Goal: Find specific page/section: Find specific page/section

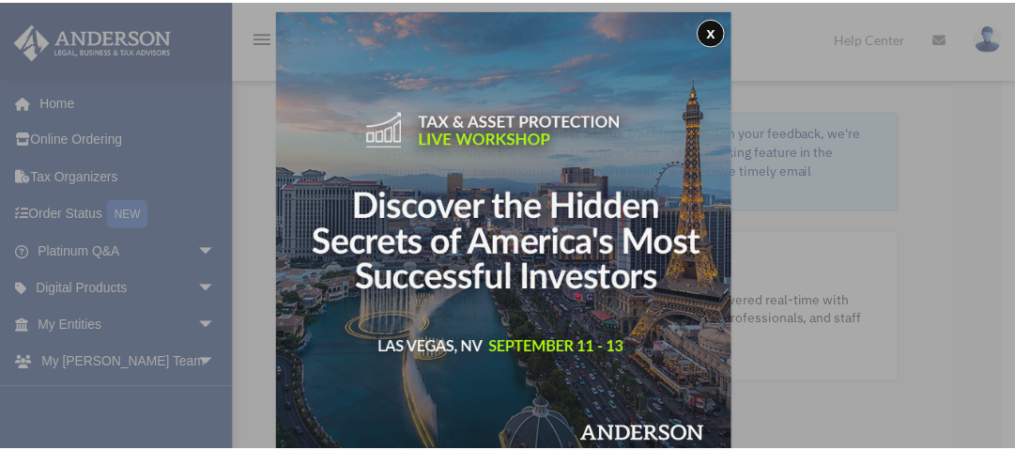
scroll to position [9, 0]
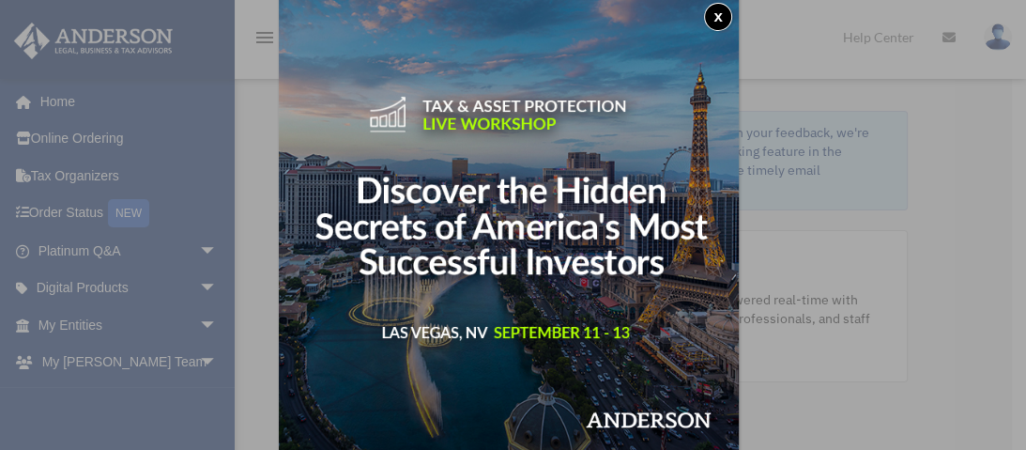
click at [135, 318] on div "x" at bounding box center [513, 225] width 1026 height 450
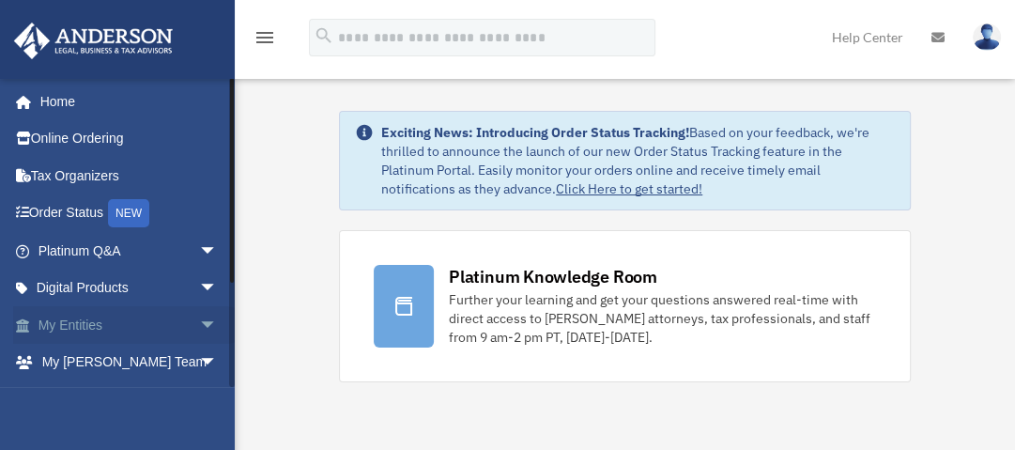
click at [199, 322] on span "arrow_drop_down" at bounding box center [218, 325] width 38 height 38
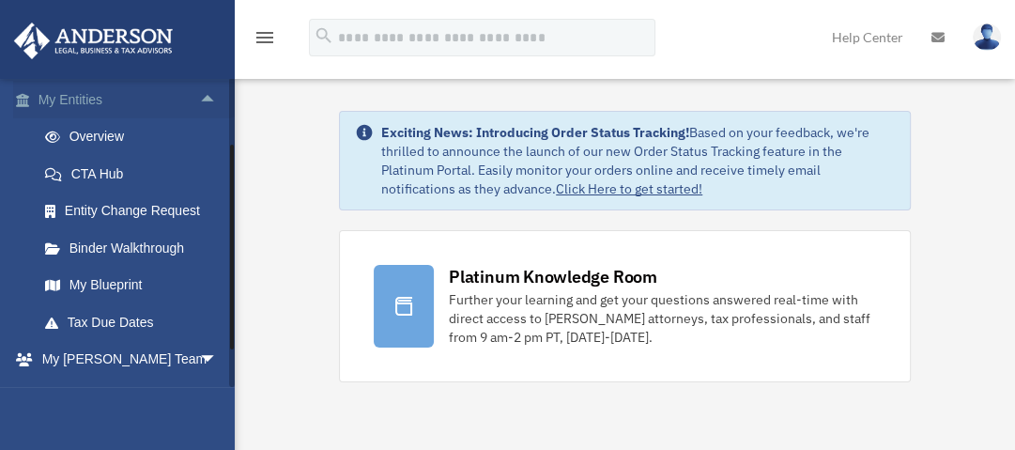
scroll to position [368, 0]
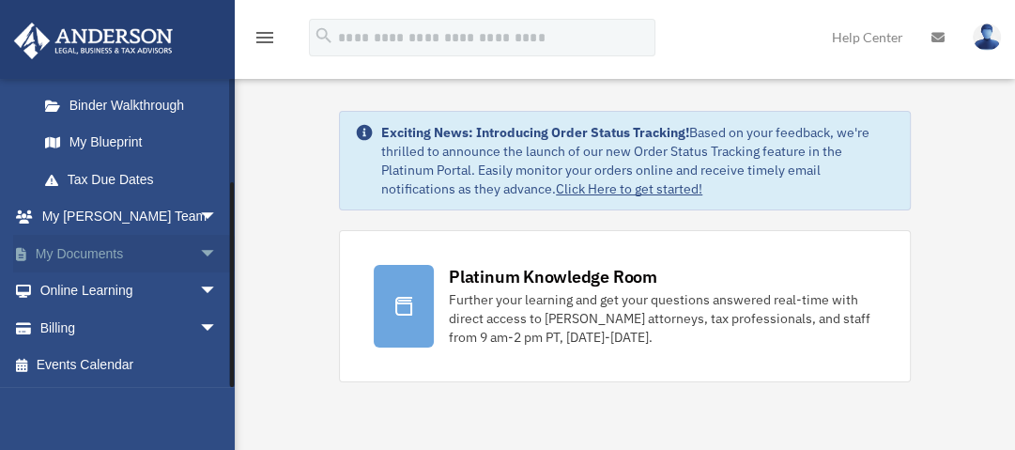
click at [115, 249] on link "My Documents arrow_drop_down" at bounding box center [129, 254] width 233 height 38
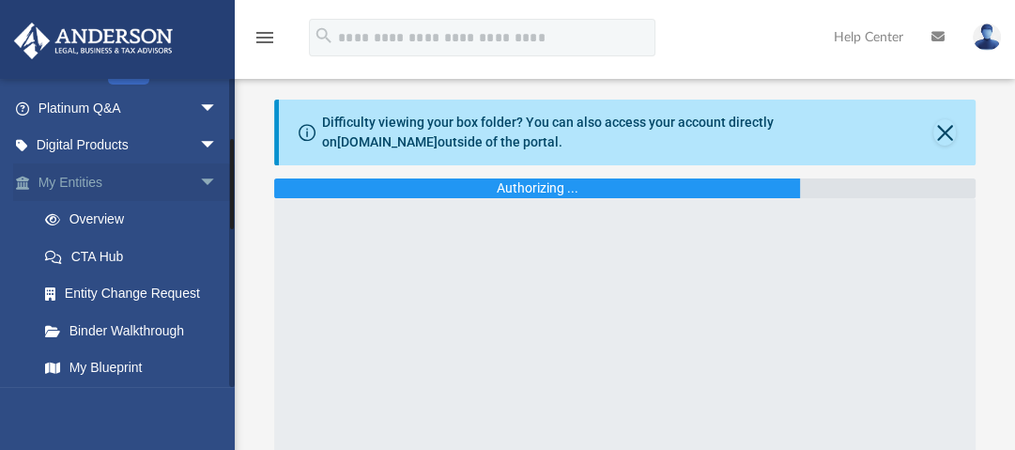
scroll to position [225, 0]
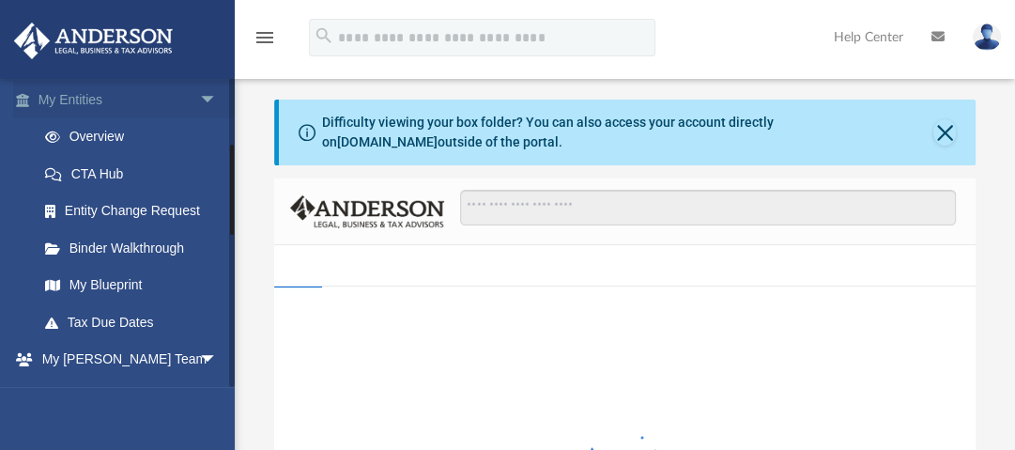
click at [199, 96] on span "arrow_drop_down" at bounding box center [218, 100] width 38 height 38
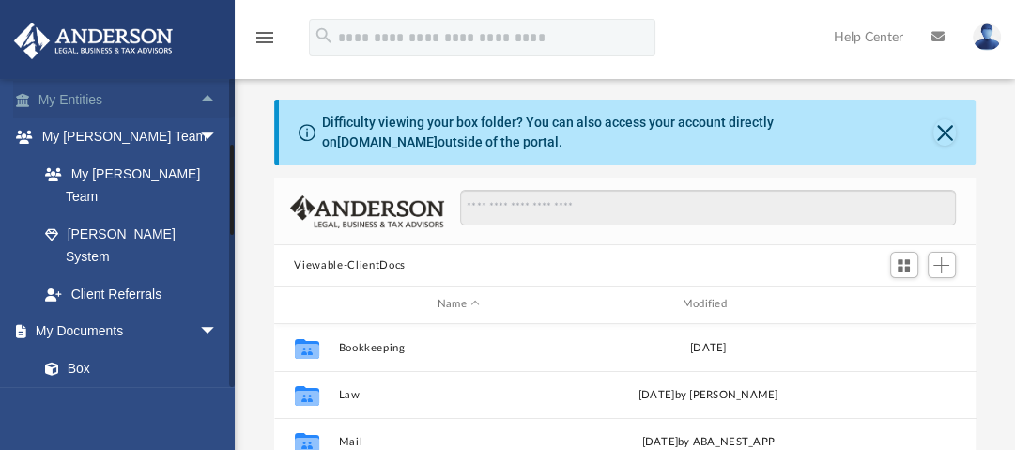
scroll to position [415, 690]
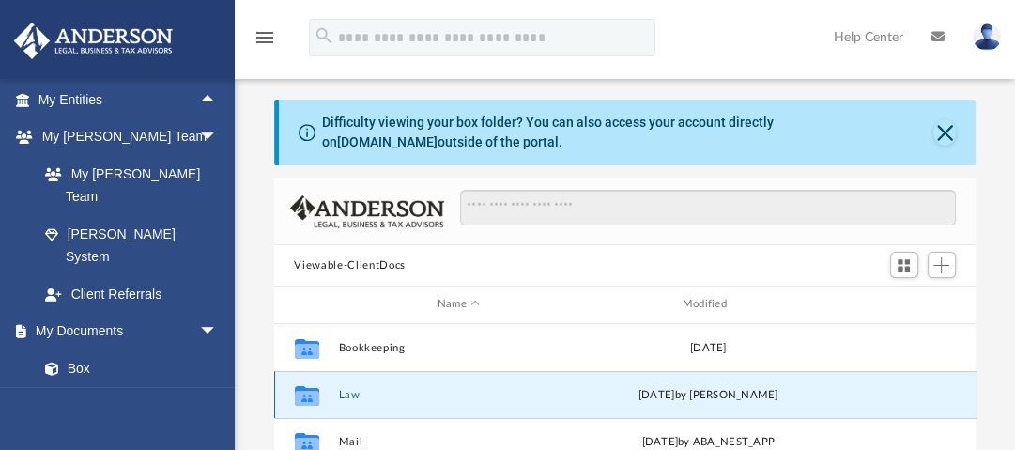
click at [351, 396] on button "Law" at bounding box center [458, 395] width 241 height 12
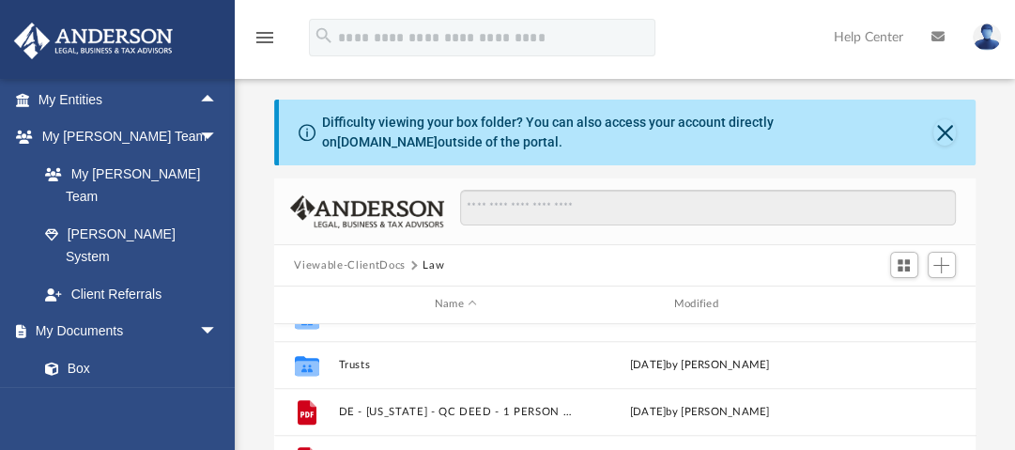
scroll to position [1018, 0]
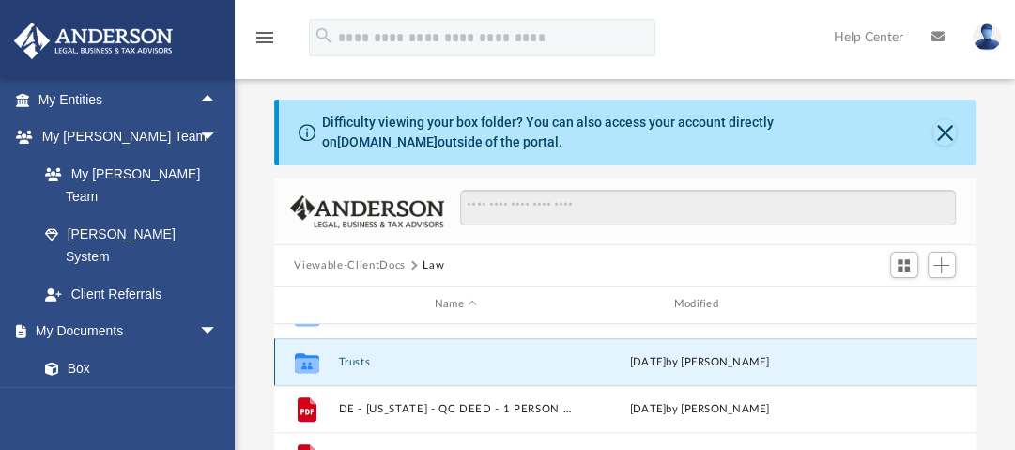
click at [353, 358] on button "Trusts" at bounding box center [456, 362] width 236 height 12
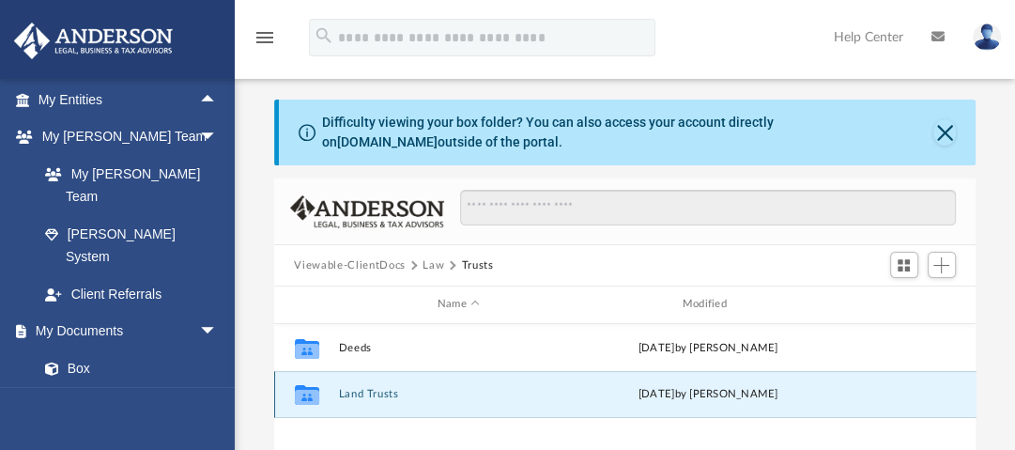
click at [361, 395] on button "Land Trusts" at bounding box center [458, 394] width 241 height 12
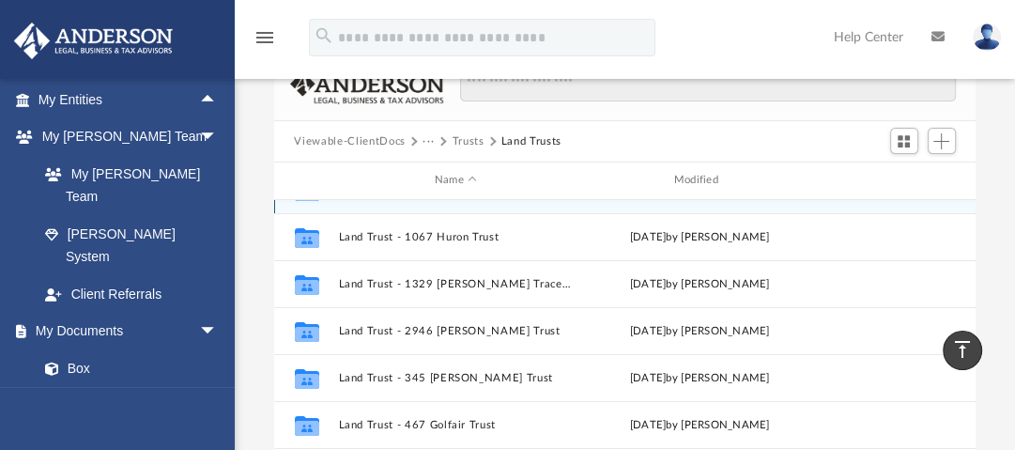
scroll to position [121, 0]
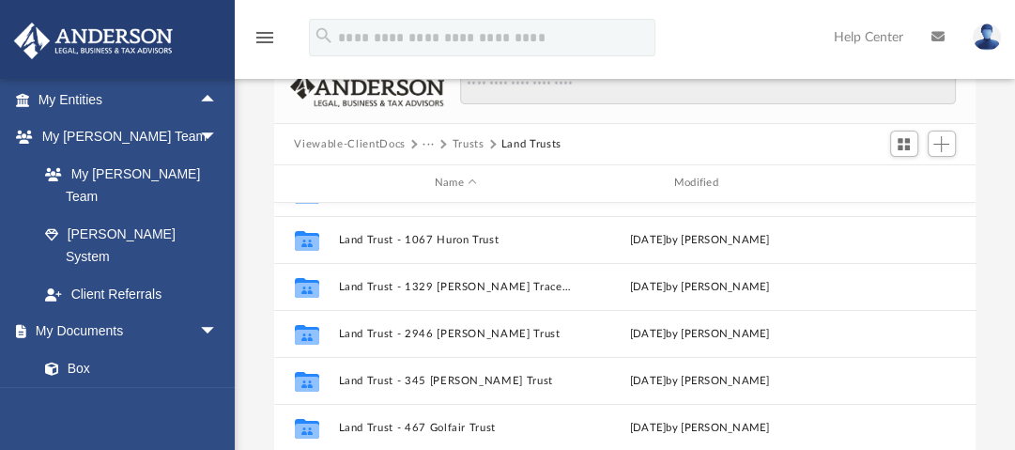
click at [462, 142] on button "Trusts" at bounding box center [467, 144] width 32 height 17
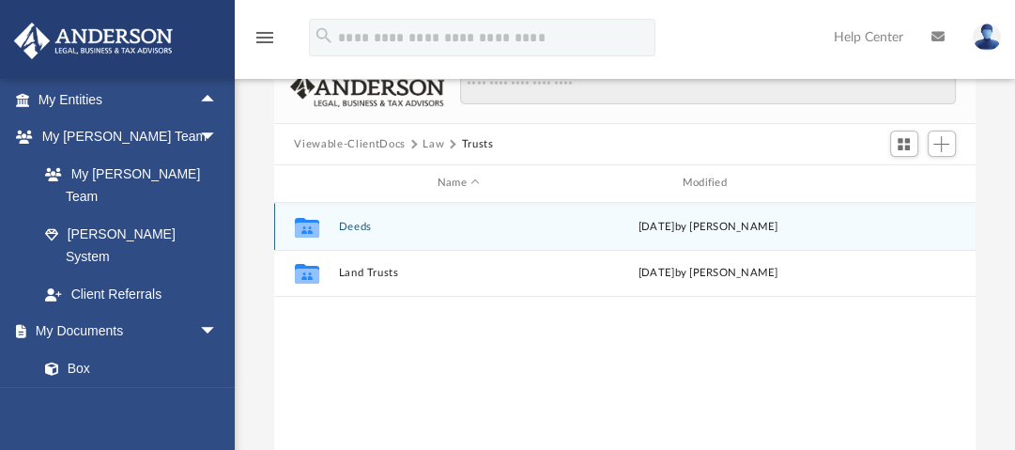
click at [309, 222] on icon "grid" at bounding box center [306, 228] width 24 height 15
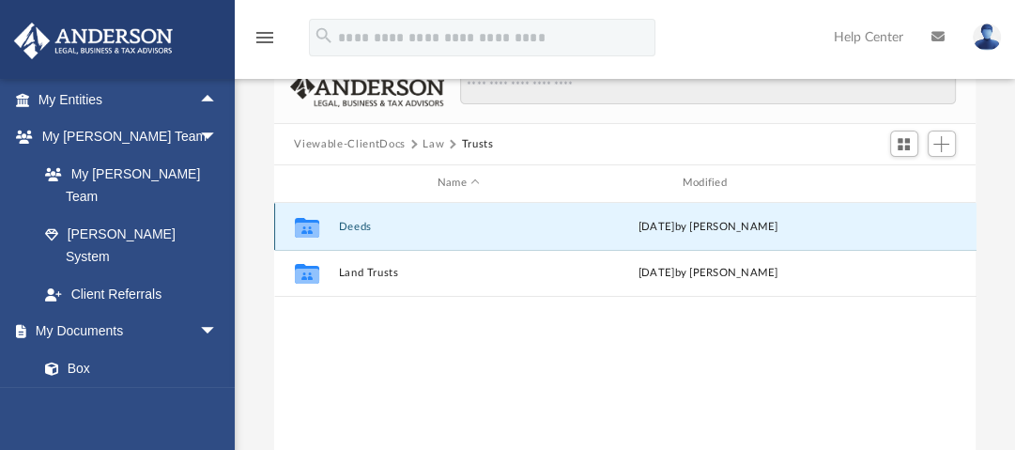
click at [306, 228] on icon "grid" at bounding box center [306, 228] width 24 height 15
click at [358, 223] on button "Deeds" at bounding box center [458, 227] width 241 height 12
